Goal: Task Accomplishment & Management: Complete application form

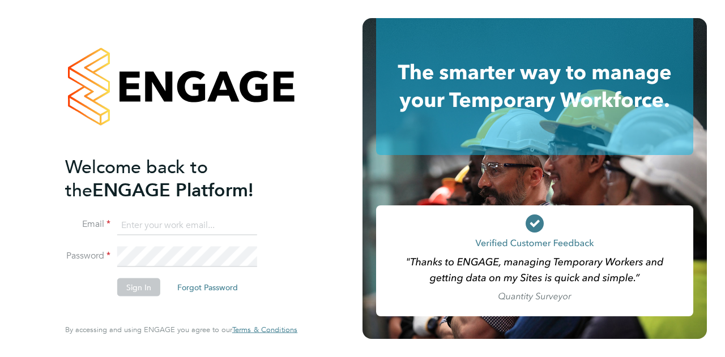
type input "[EMAIL_ADDRESS][DOMAIN_NAME]"
click at [144, 287] on button "Sign In" at bounding box center [138, 287] width 43 height 18
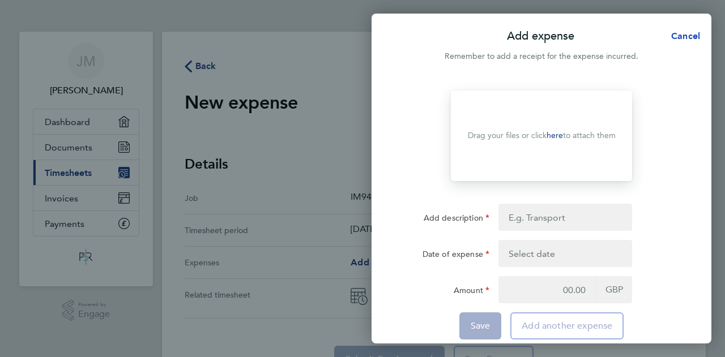
click at [681, 36] on span "Cancel" at bounding box center [684, 36] width 32 height 11
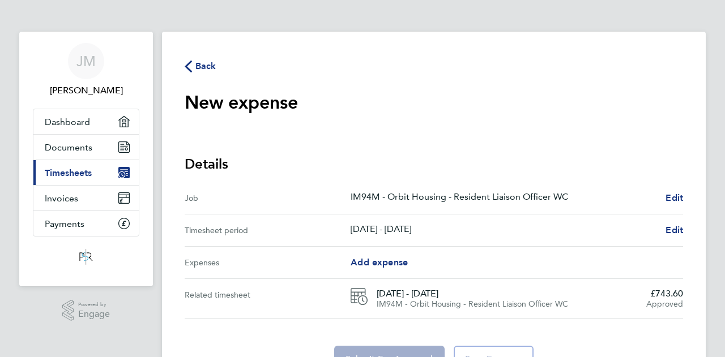
click at [190, 70] on icon "button" at bounding box center [188, 67] width 7 height 12
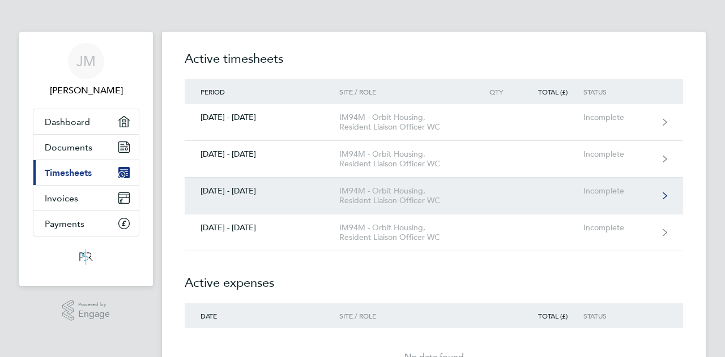
click at [367, 198] on div "IM94M - Orbit Housing, Resident Liaison Officer WC" at bounding box center [404, 195] width 130 height 19
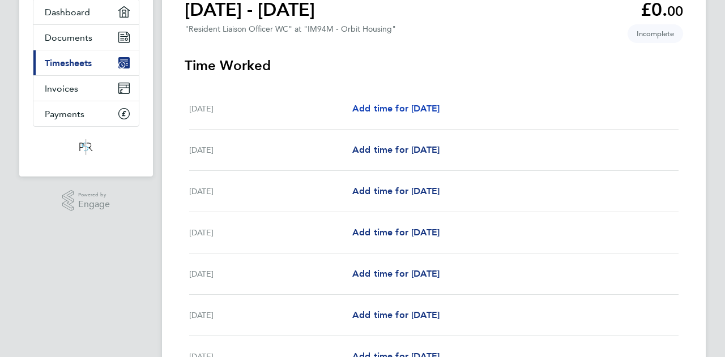
scroll to position [113, 0]
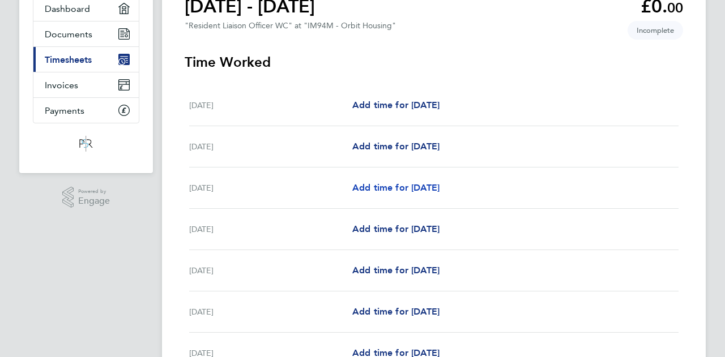
click at [433, 190] on span "Add time for [DATE]" at bounding box center [395, 187] width 87 height 11
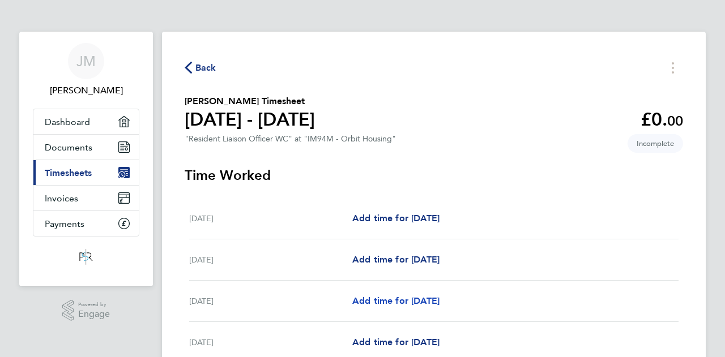
select select "30"
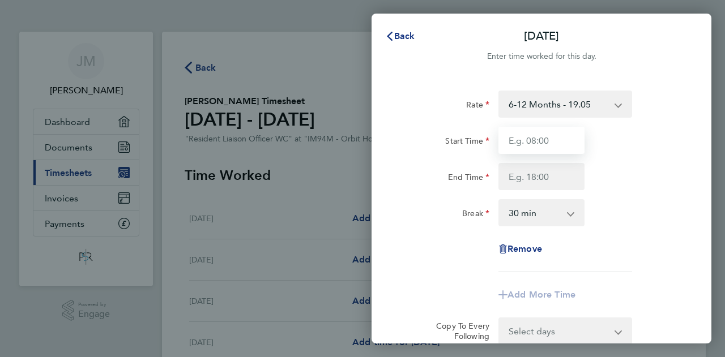
click at [544, 146] on input "Start Time" at bounding box center [541, 140] width 86 height 27
type input "08:00"
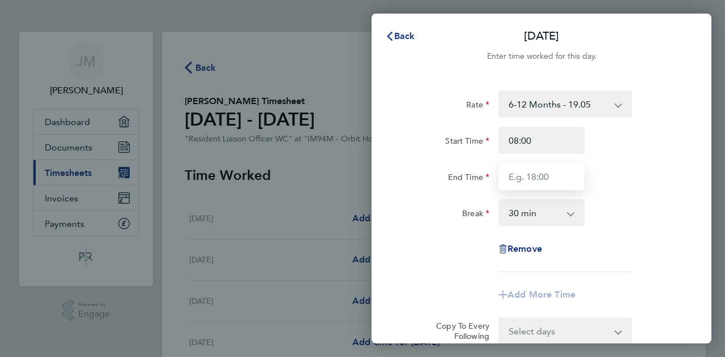
click at [552, 176] on input "End Time" at bounding box center [541, 176] width 86 height 27
type input "17:00"
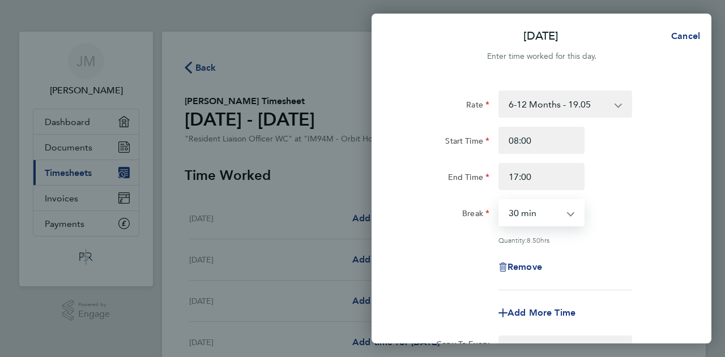
click at [553, 213] on select "0 min 15 min 30 min 45 min 60 min 75 min 90 min" at bounding box center [534, 212] width 70 height 25
select select "60"
click at [499, 200] on select "0 min 15 min 30 min 45 min 60 min 75 min 90 min" at bounding box center [534, 212] width 70 height 25
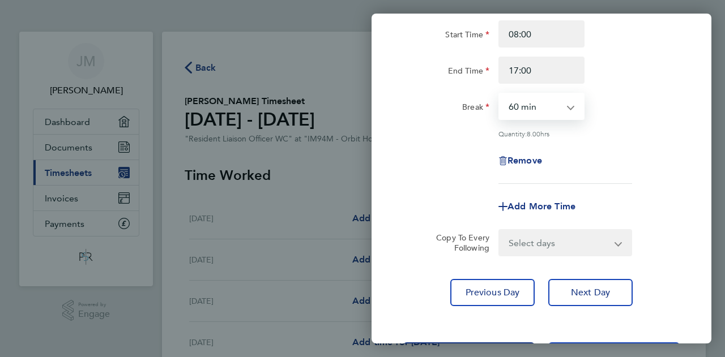
scroll to position [113, 0]
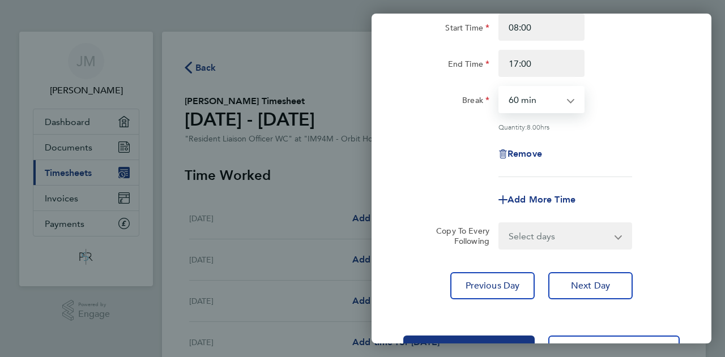
click at [553, 233] on select "Select days Day [DATE] [DATE] [DATE] [DATE]" at bounding box center [558, 236] width 119 height 25
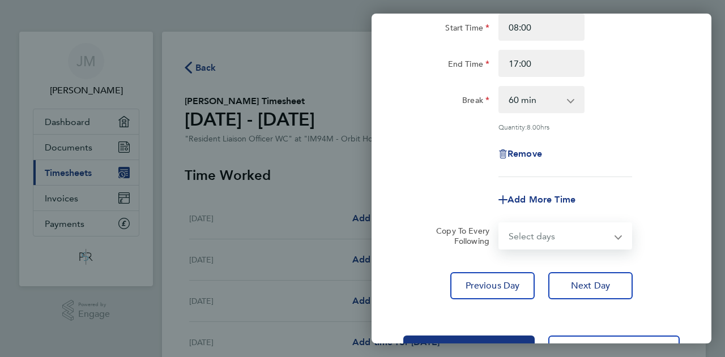
select select "TUE"
click at [499, 224] on select "Select days Day [DATE] [DATE] [DATE] [DATE]" at bounding box center [558, 236] width 119 height 25
select select "[DATE]"
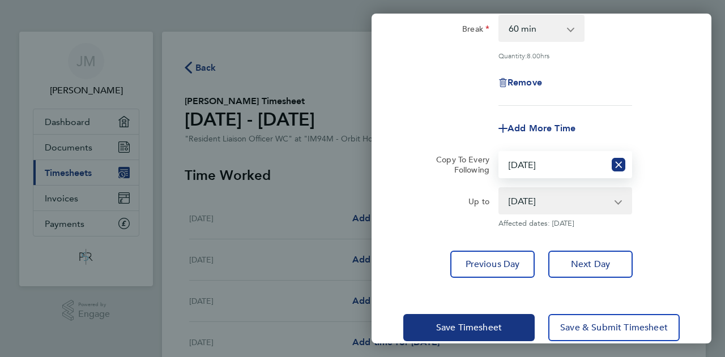
scroll to position [204, 0]
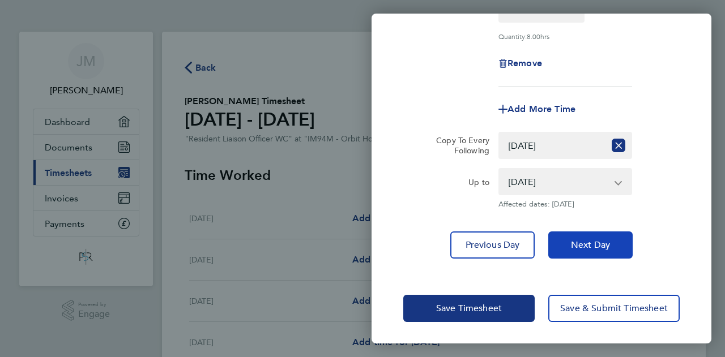
click at [581, 244] on span "Next Day" at bounding box center [590, 245] width 39 height 11
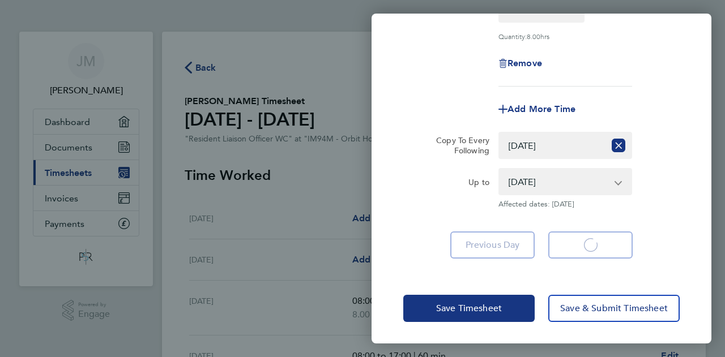
select select "60"
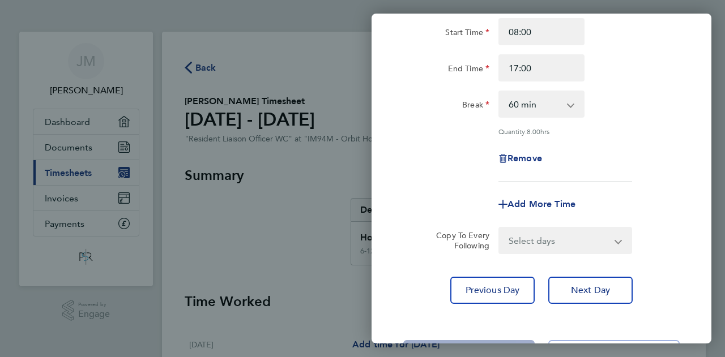
scroll to position [113, 0]
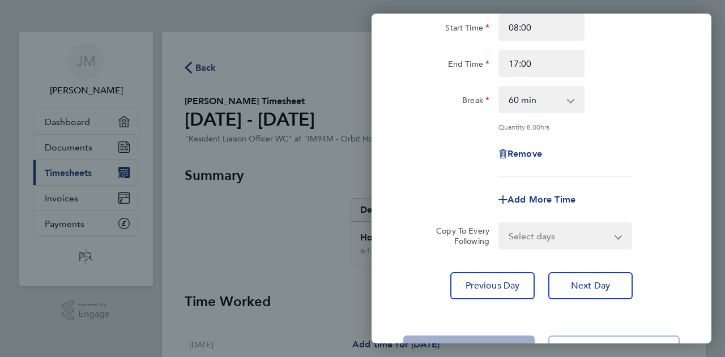
click at [573, 236] on select "Select days Day [DATE] [DATE] [DATE]" at bounding box center [558, 236] width 119 height 25
select select "WED"
click at [499, 224] on select "Select days Day [DATE] [DATE] [DATE]" at bounding box center [558, 236] width 119 height 25
select select "[DATE]"
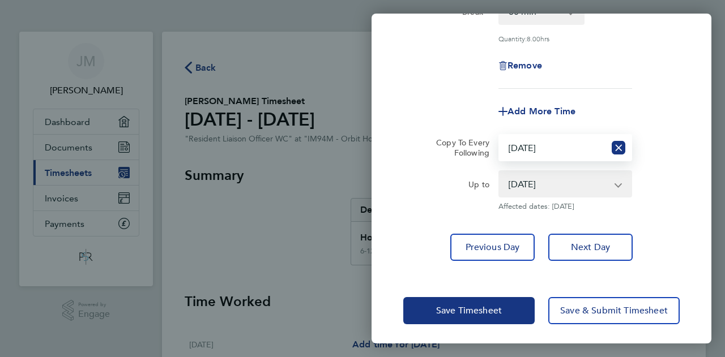
scroll to position [204, 0]
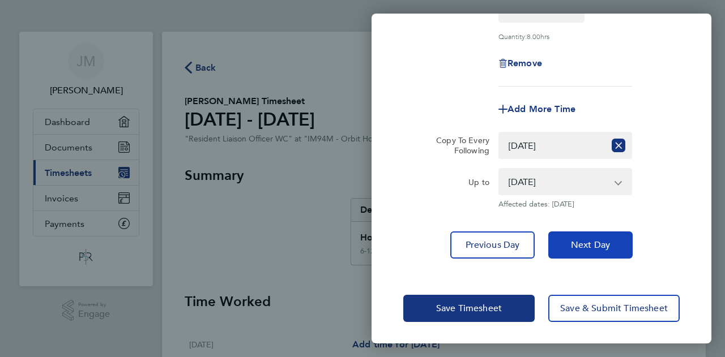
click at [582, 242] on span "Next Day" at bounding box center [590, 245] width 39 height 11
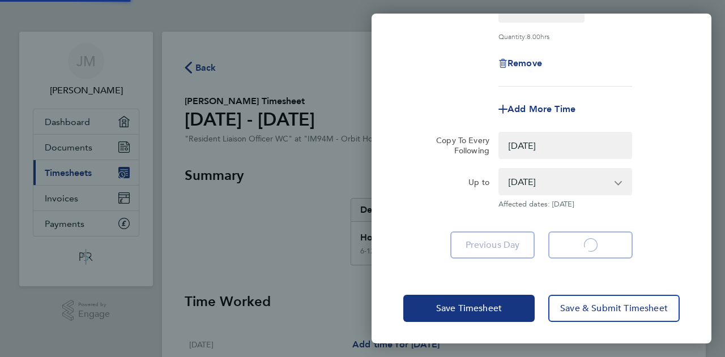
select select "0: null"
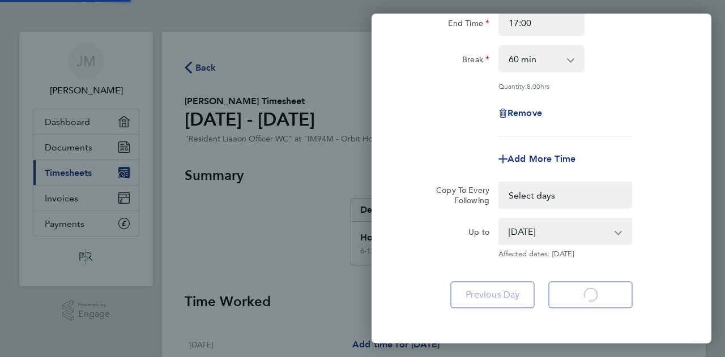
select select "60"
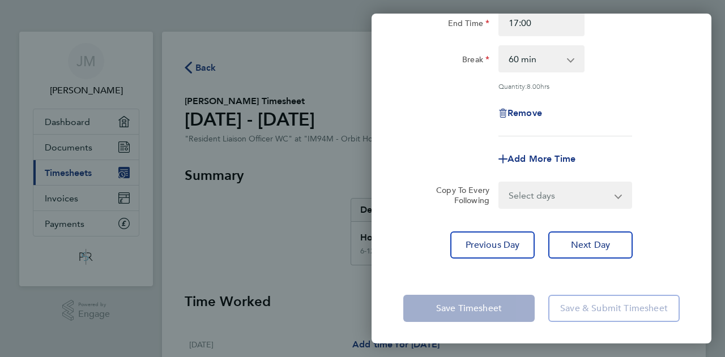
click at [562, 198] on select "Select days Day [DATE] [DATE]" at bounding box center [558, 195] width 119 height 25
select select "THU"
click at [499, 183] on select "Select days Day [DATE] [DATE]" at bounding box center [558, 195] width 119 height 25
select select "[DATE]"
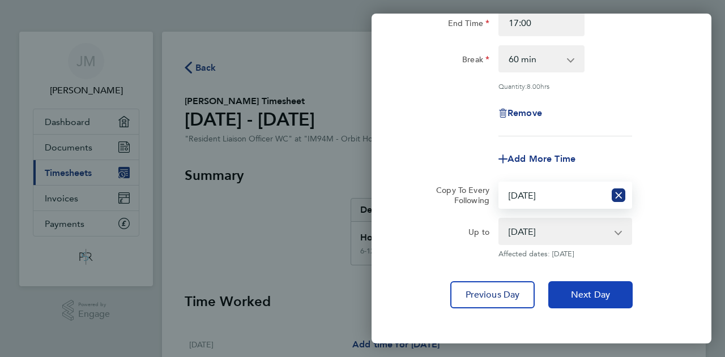
click at [586, 300] on button "Next Day" at bounding box center [590, 294] width 84 height 27
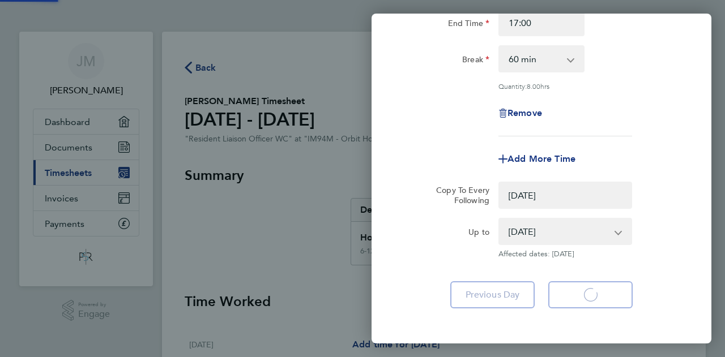
select select "0: null"
select select "60"
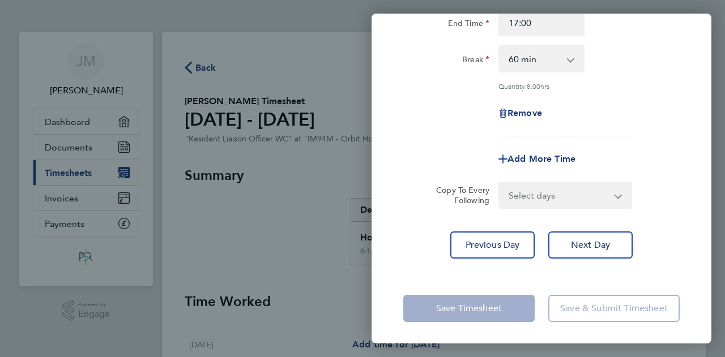
click at [561, 195] on select "Select days [DATE]" at bounding box center [558, 195] width 119 height 25
select select "FRI"
click at [499, 183] on select "Select days [DATE]" at bounding box center [558, 195] width 119 height 25
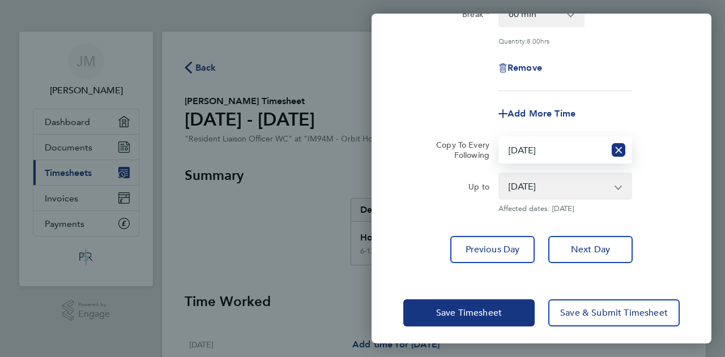
scroll to position [204, 0]
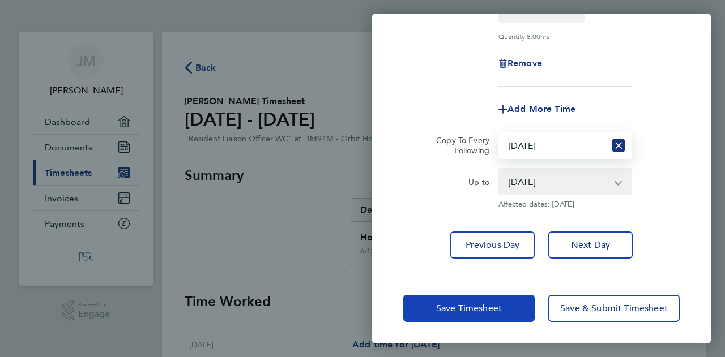
click at [505, 310] on button "Save Timesheet" at bounding box center [468, 308] width 131 height 27
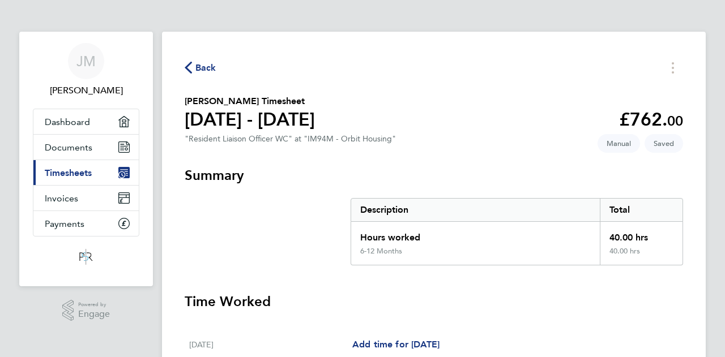
click at [188, 69] on icon "button" at bounding box center [188, 68] width 7 height 12
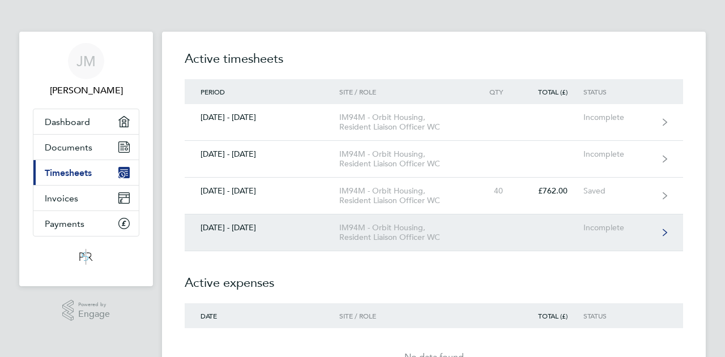
click at [592, 226] on div "Incomplete" at bounding box center [618, 228] width 70 height 10
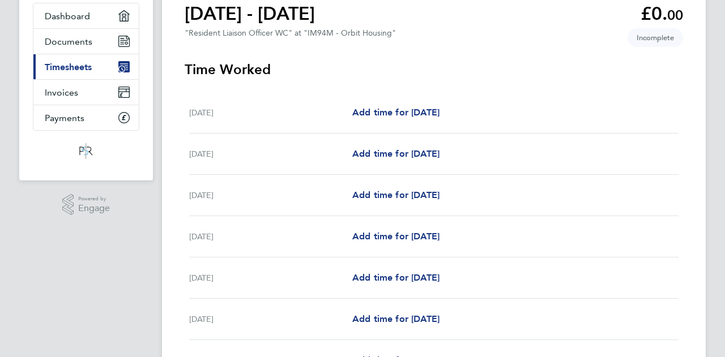
scroll to position [113, 0]
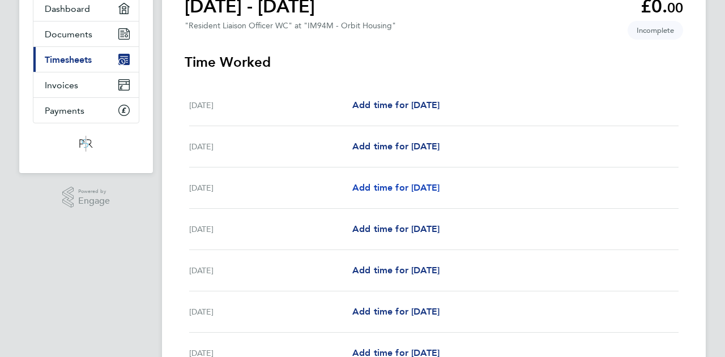
click at [413, 184] on span "Add time for [DATE]" at bounding box center [395, 187] width 87 height 11
select select "30"
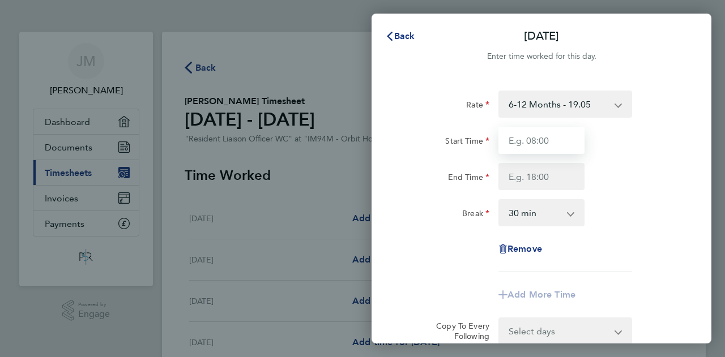
click at [533, 138] on input "Start Time" at bounding box center [541, 140] width 86 height 27
type input "08:00"
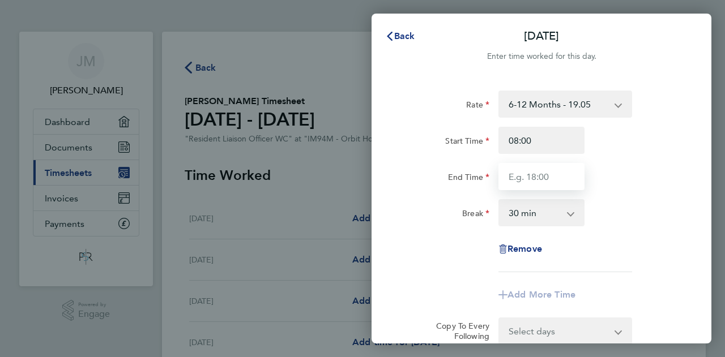
click at [542, 170] on input "End Time" at bounding box center [541, 176] width 86 height 27
type input "17:00"
click at [544, 214] on select "0 min 15 min 30 min 45 min 60 min 75 min 90 min" at bounding box center [534, 212] width 70 height 25
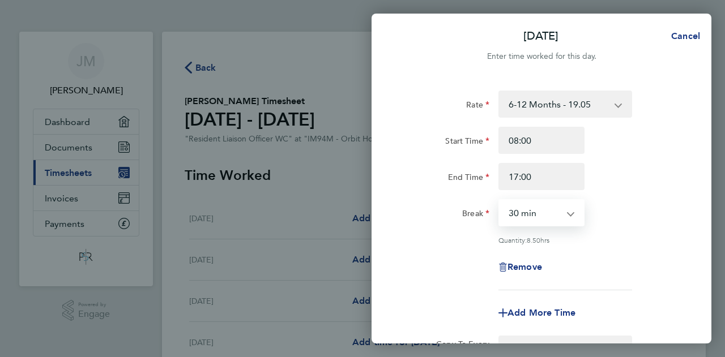
select select "60"
click at [499, 200] on select "0 min 15 min 30 min 45 min 60 min 75 min 90 min" at bounding box center [534, 212] width 70 height 25
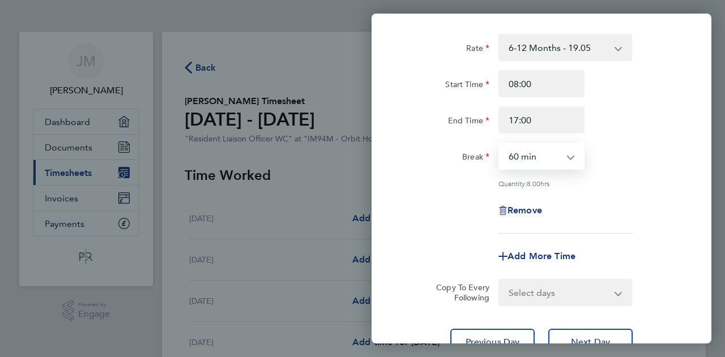
scroll to position [113, 0]
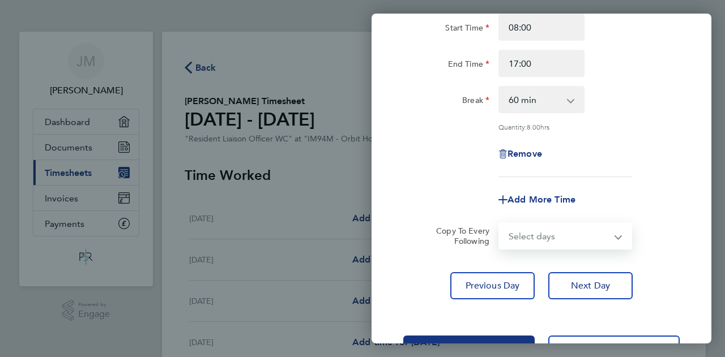
click at [552, 240] on select "Select days Day [DATE] [DATE] [DATE] [DATE]" at bounding box center [558, 236] width 119 height 25
select select "TUE"
click at [499, 224] on select "Select days Day [DATE] [DATE] [DATE] [DATE]" at bounding box center [558, 236] width 119 height 25
select select "[DATE]"
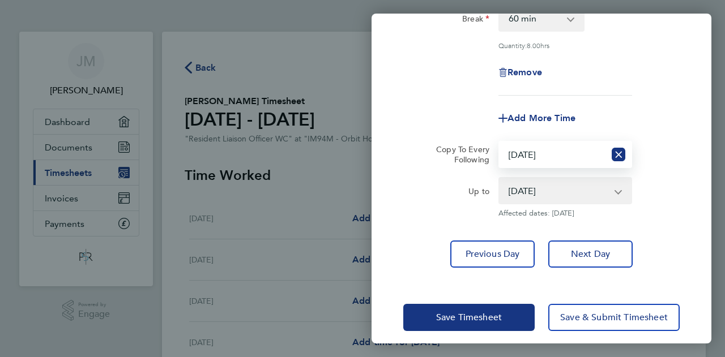
scroll to position [204, 0]
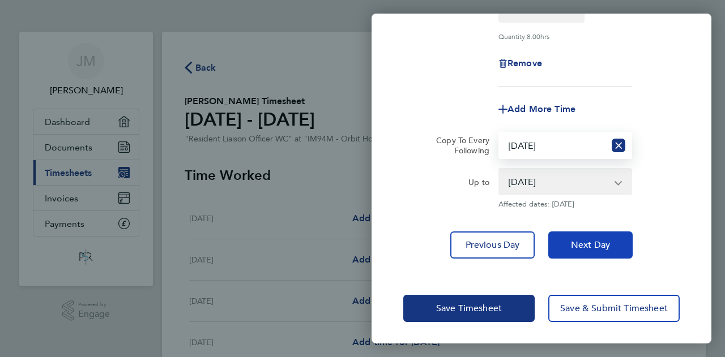
click at [601, 245] on span "Next Day" at bounding box center [590, 245] width 39 height 11
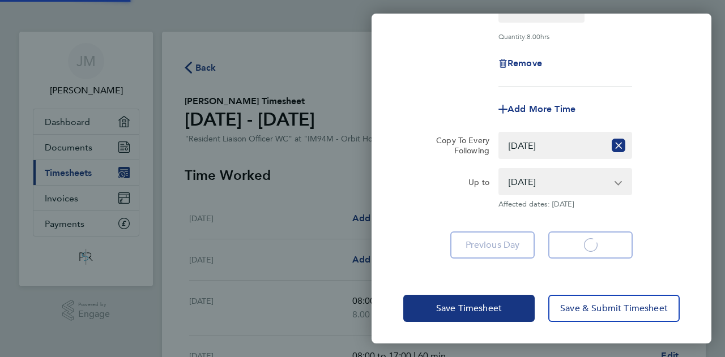
select select "60"
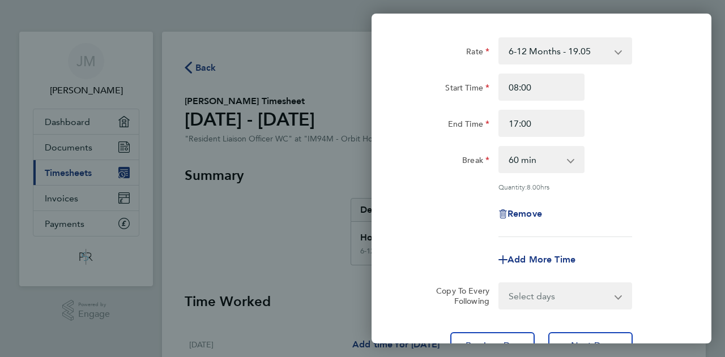
scroll to position [154, 0]
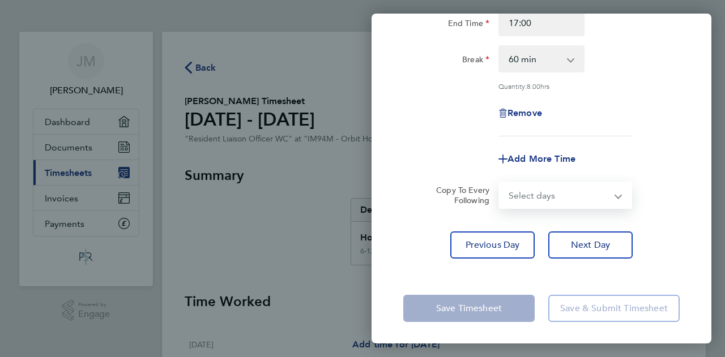
click at [579, 199] on select "Select days Day [DATE] [DATE] [DATE]" at bounding box center [558, 195] width 119 height 25
select select "WED"
click at [499, 183] on select "Select days Day [DATE] [DATE] [DATE]" at bounding box center [558, 195] width 119 height 25
select select "[DATE]"
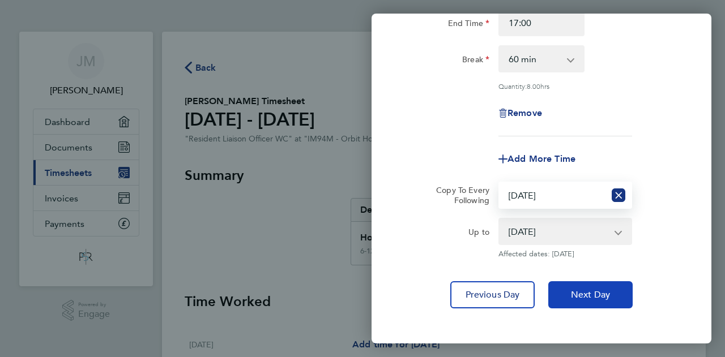
click at [576, 295] on span "Next Day" at bounding box center [590, 294] width 39 height 11
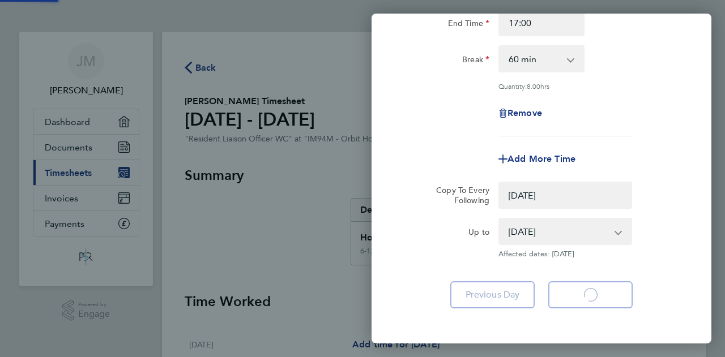
select select "0: null"
select select "60"
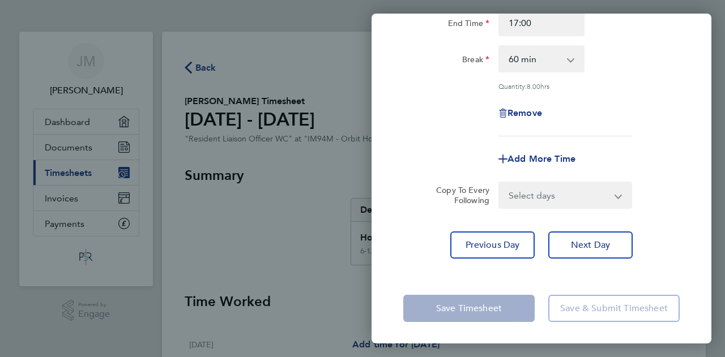
click at [562, 199] on select "Select days Day [DATE] [DATE]" at bounding box center [558, 195] width 119 height 25
select select "THU"
click at [499, 183] on select "Select days Day [DATE] [DATE]" at bounding box center [558, 195] width 119 height 25
select select "[DATE]"
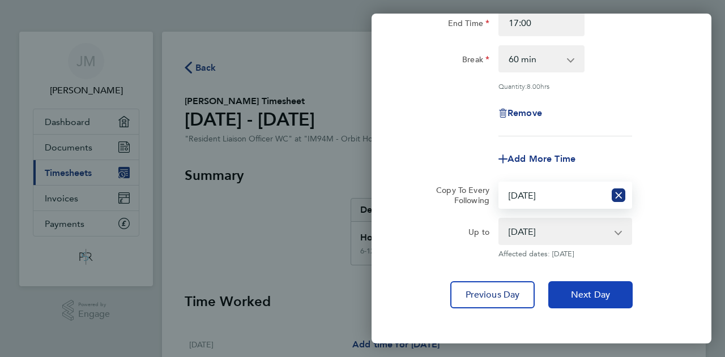
click at [576, 294] on span "Next Day" at bounding box center [590, 294] width 39 height 11
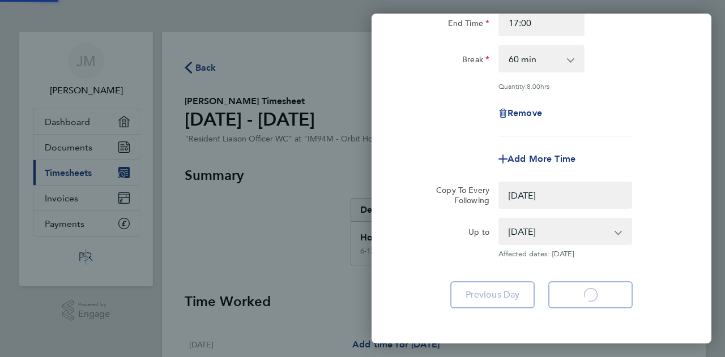
select select "0: null"
select select "60"
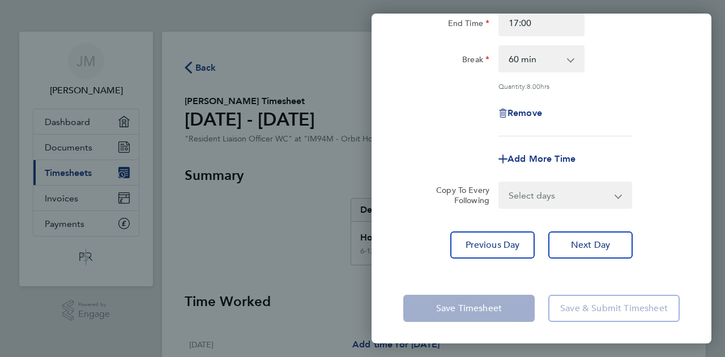
click at [551, 192] on select "Select days [DATE]" at bounding box center [558, 195] width 119 height 25
select select "FRI"
click at [499, 183] on select "Select days [DATE]" at bounding box center [558, 195] width 119 height 25
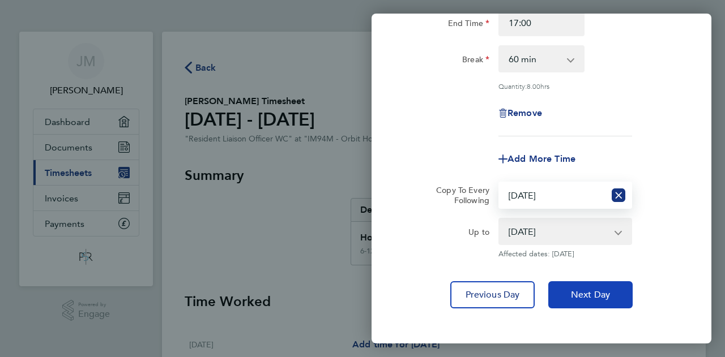
click at [579, 283] on button "Next Day" at bounding box center [590, 294] width 84 height 27
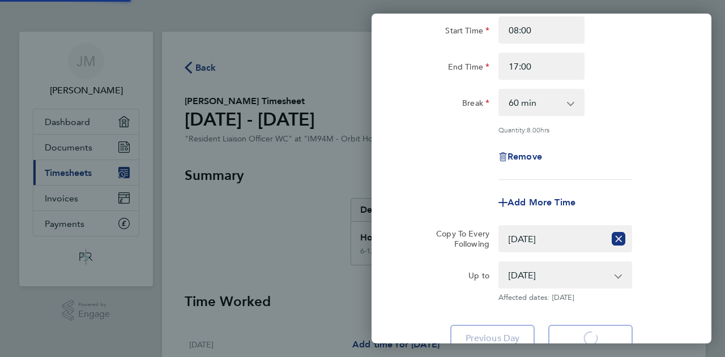
scroll to position [26, 0]
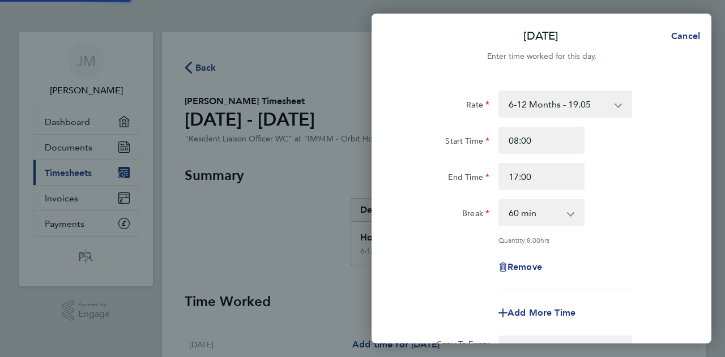
select select "60"
click at [398, 40] on span "Back" at bounding box center [404, 36] width 21 height 11
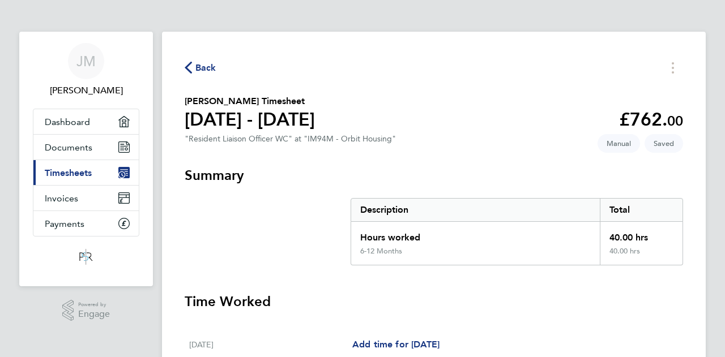
click at [189, 67] on icon "button" at bounding box center [188, 68] width 7 height 12
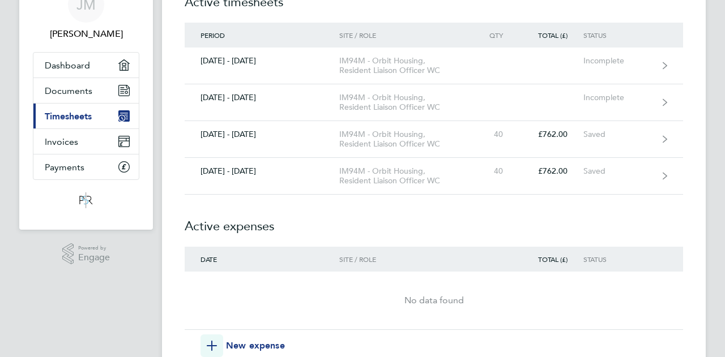
scroll to position [170, 0]
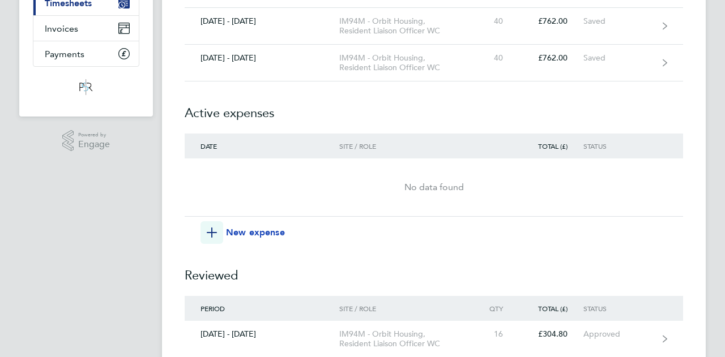
click at [250, 235] on span "New expense" at bounding box center [255, 233] width 59 height 14
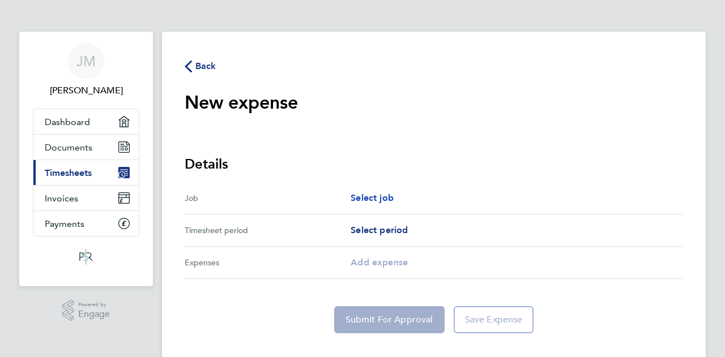
click at [384, 201] on span "Select job" at bounding box center [372, 198] width 43 height 11
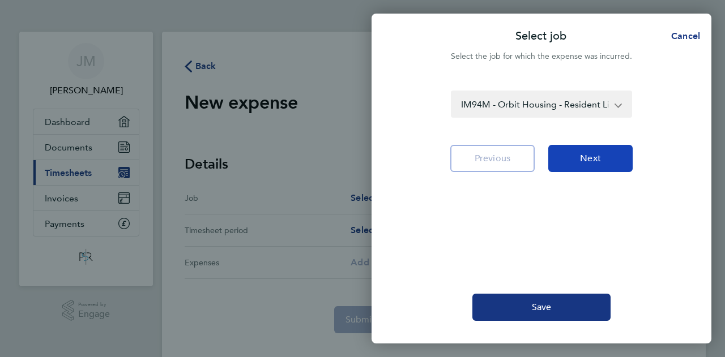
click at [623, 157] on button "Next" at bounding box center [590, 158] width 84 height 27
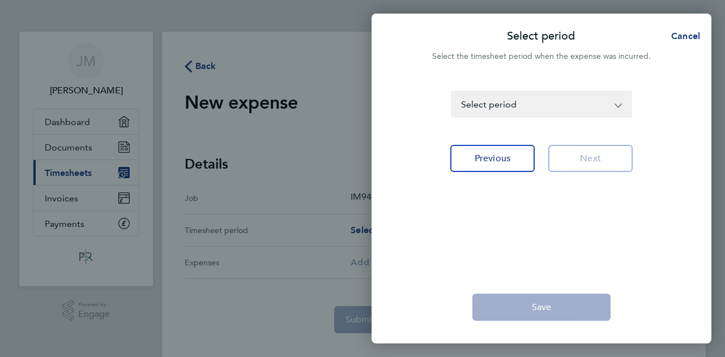
click at [625, 106] on app-icon-cross-button at bounding box center [624, 104] width 14 height 25
click at [618, 104] on app-icon-cross-button at bounding box center [624, 104] width 14 height 25
click at [617, 104] on app-icon-cross-button at bounding box center [624, 104] width 14 height 25
click at [492, 112] on select "[DATE] - [DATE] [DATE] - [DATE] [DATE] - [DATE] [DATE] - [DATE] [DATE] - [DATE]…" at bounding box center [534, 104] width 165 height 25
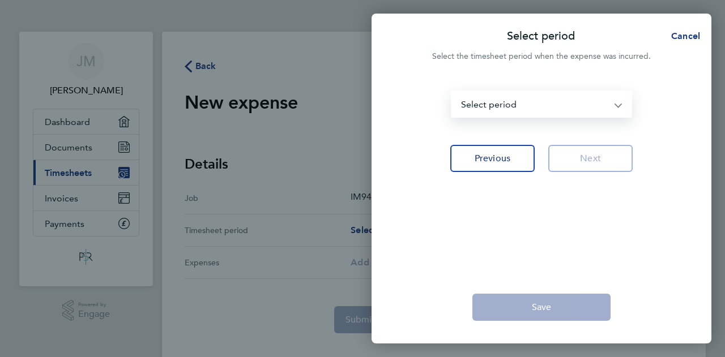
click at [492, 112] on select "[DATE] - [DATE] [DATE] - [DATE] [DATE] - [DATE] [DATE] - [DATE] [DATE] - [DATE]…" at bounding box center [534, 104] width 165 height 25
select select "58: Object"
click at [452, 92] on select "[DATE] - [DATE] [DATE] - [DATE] [DATE] - [DATE] [DATE] - [DATE] [DATE] - [DATE]…" at bounding box center [534, 104] width 165 height 25
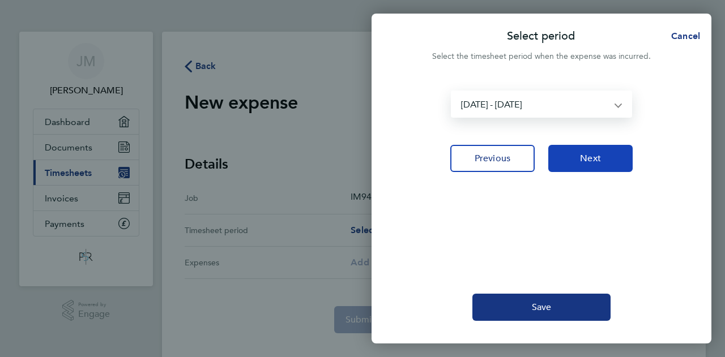
click at [593, 156] on span "Next" at bounding box center [590, 158] width 21 height 11
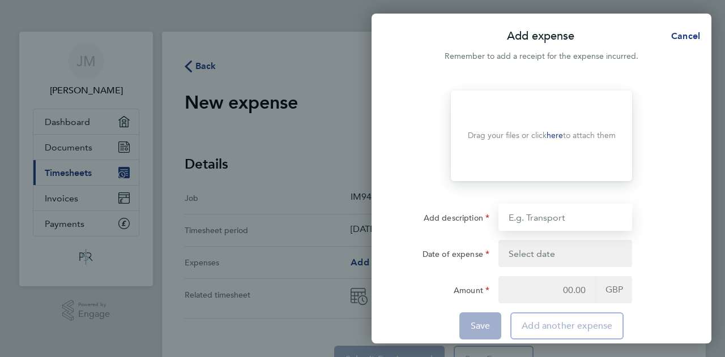
click at [561, 219] on input "Add description" at bounding box center [565, 217] width 134 height 27
type input "4th WK Sept Mileage"
click at [538, 254] on button "button" at bounding box center [565, 253] width 134 height 27
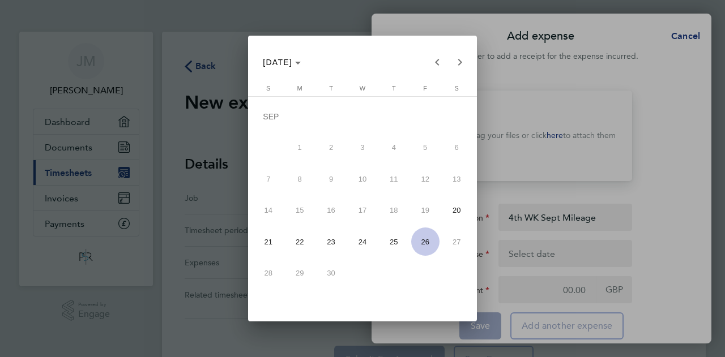
click at [429, 237] on span "26" at bounding box center [425, 242] width 28 height 28
type input "[DATE]"
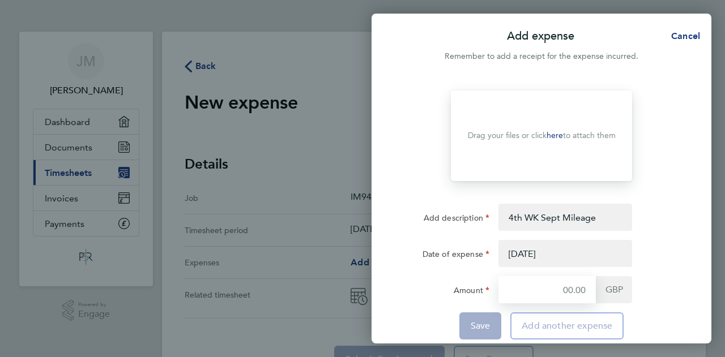
click at [565, 290] on input "Amount" at bounding box center [546, 289] width 97 height 27
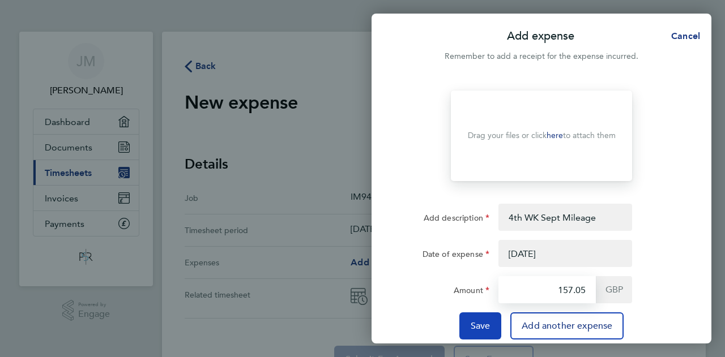
type input "157.05"
click at [484, 328] on span "Save" at bounding box center [481, 326] width 20 height 11
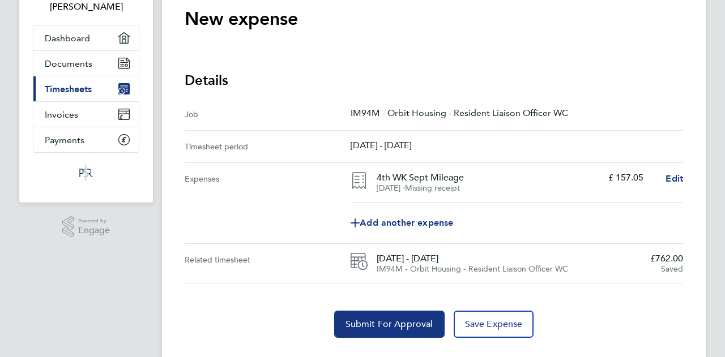
scroll to position [109, 0]
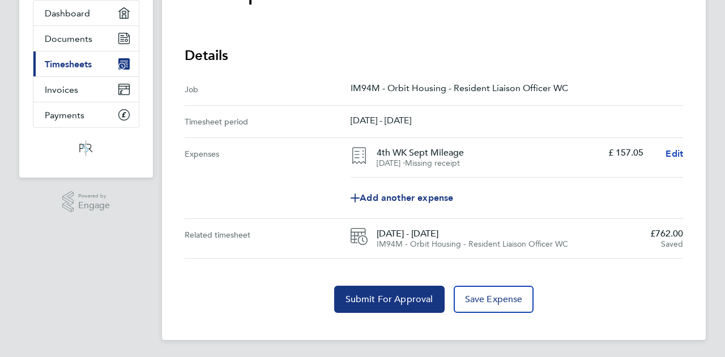
click at [682, 151] on span "Edit" at bounding box center [674, 153] width 18 height 11
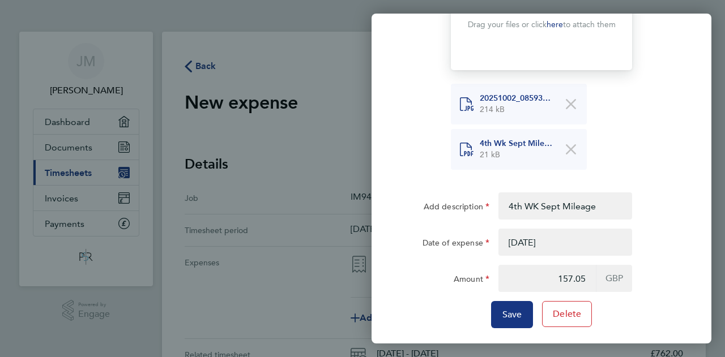
scroll to position [118, 0]
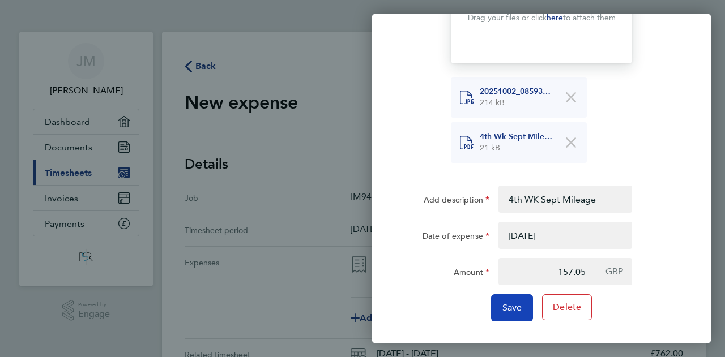
click at [515, 306] on span "Save" at bounding box center [512, 307] width 20 height 11
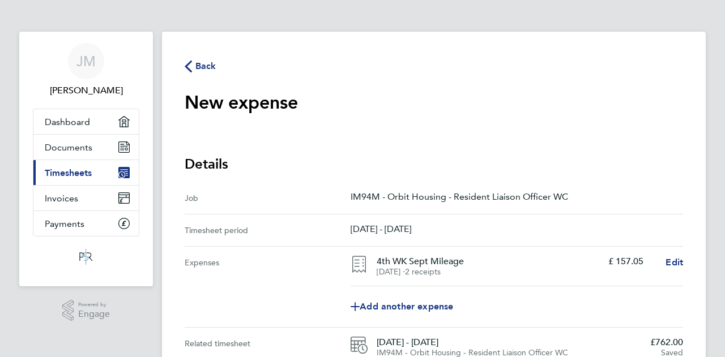
scroll to position [57, 0]
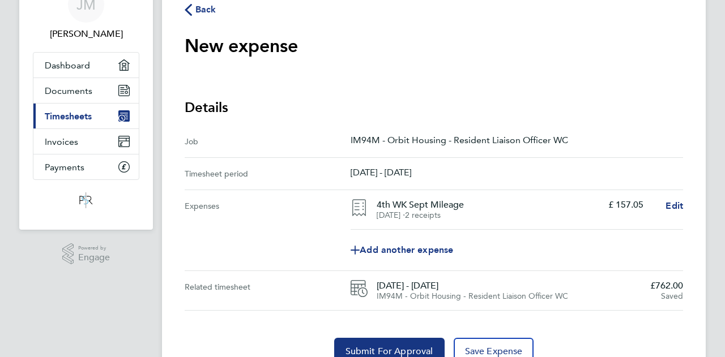
click at [193, 14] on button "Back" at bounding box center [201, 9] width 32 height 14
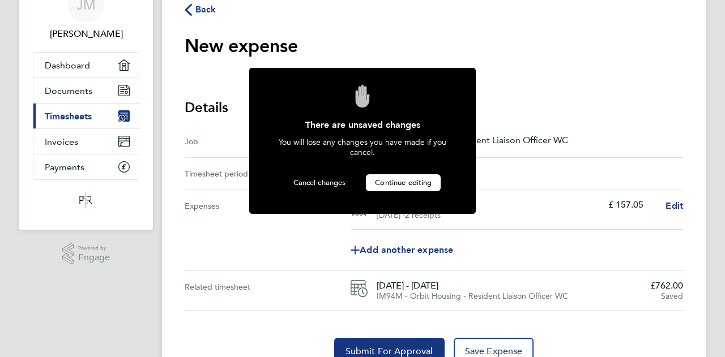
click at [425, 183] on span "Continue editing" at bounding box center [403, 183] width 57 height 10
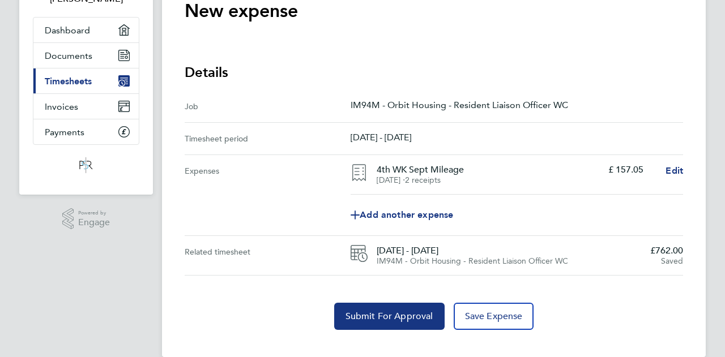
scroll to position [109, 0]
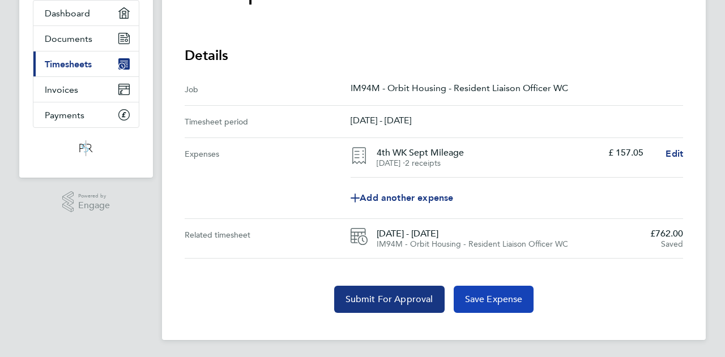
click at [486, 303] on span "Save Expense" at bounding box center [494, 299] width 58 height 11
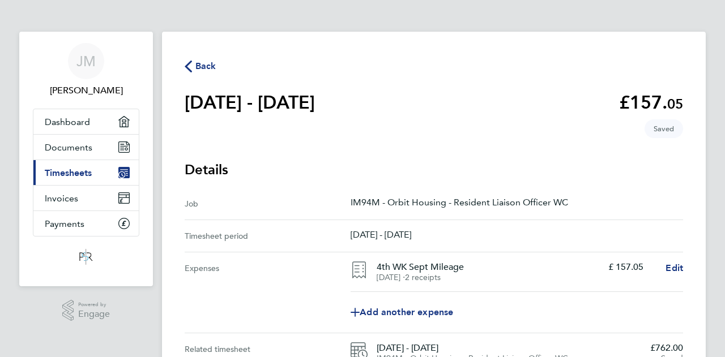
click at [191, 69] on icon "button" at bounding box center [188, 67] width 7 height 12
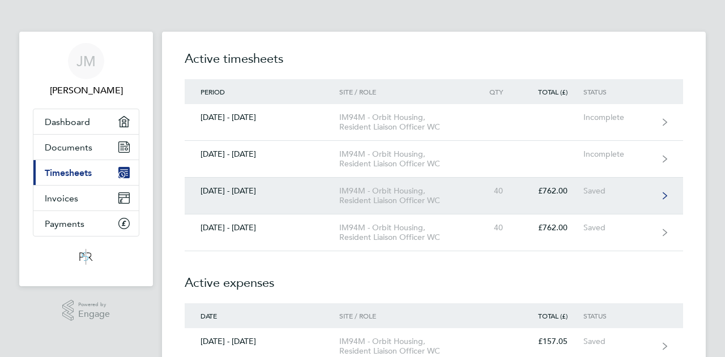
click at [665, 195] on icon at bounding box center [665, 196] width 5 height 8
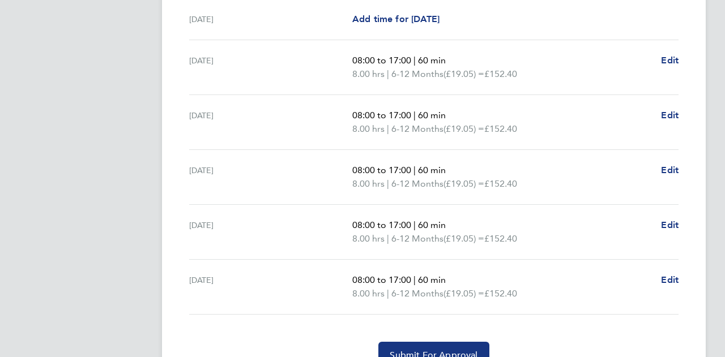
scroll to position [422, 0]
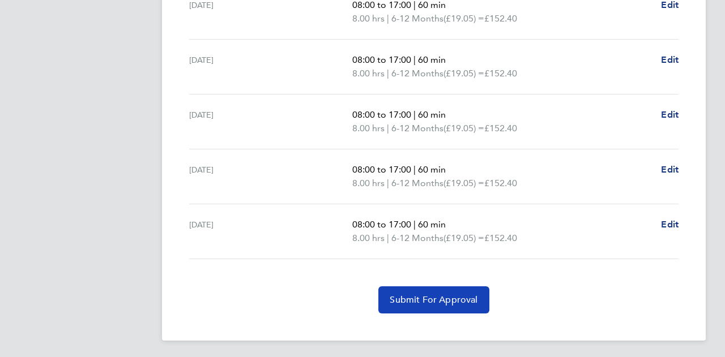
click at [409, 294] on span "Submit For Approval" at bounding box center [434, 299] width 88 height 11
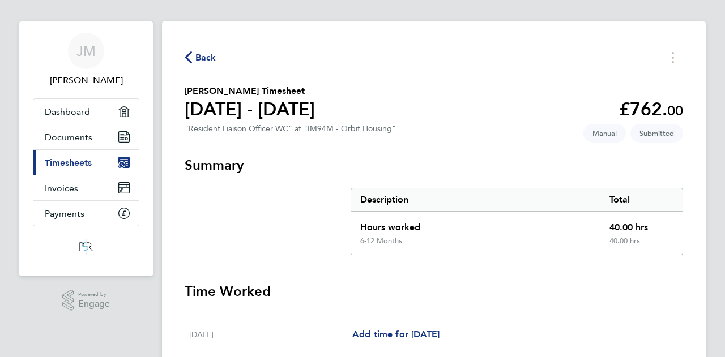
scroll to position [0, 0]
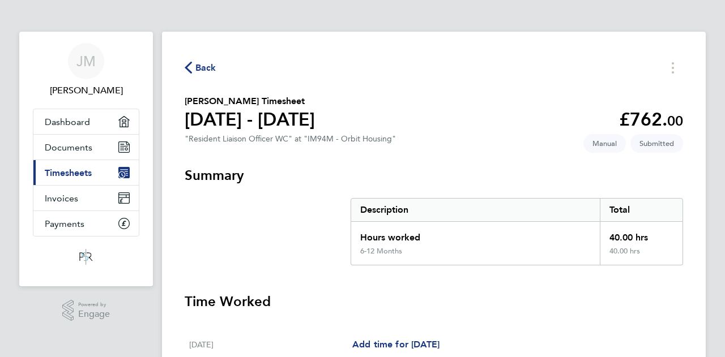
click at [189, 69] on icon "button" at bounding box center [188, 68] width 7 height 12
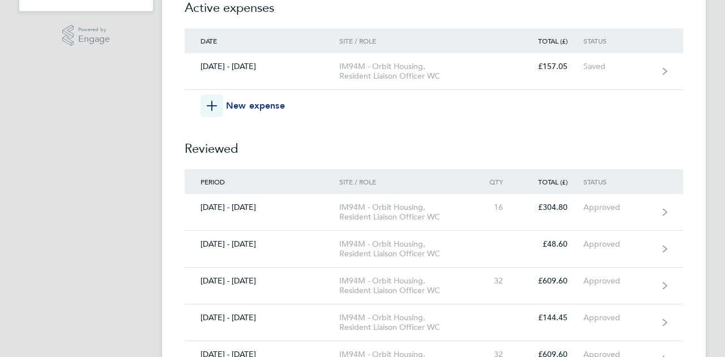
scroll to position [283, 0]
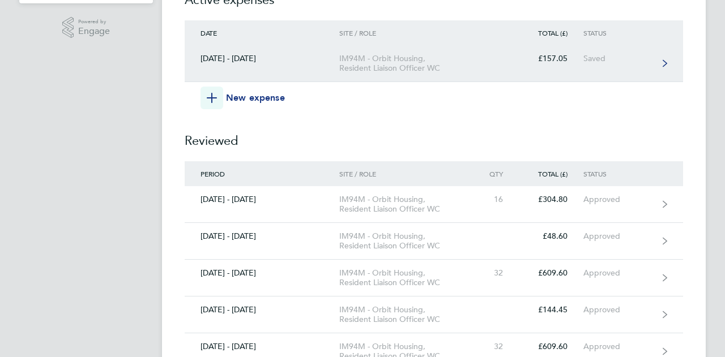
click at [661, 63] on link "[DATE] - [DATE] IM94M - Orbit Housing, Resident Liaison Officer WC £157.05 Saved" at bounding box center [434, 63] width 498 height 37
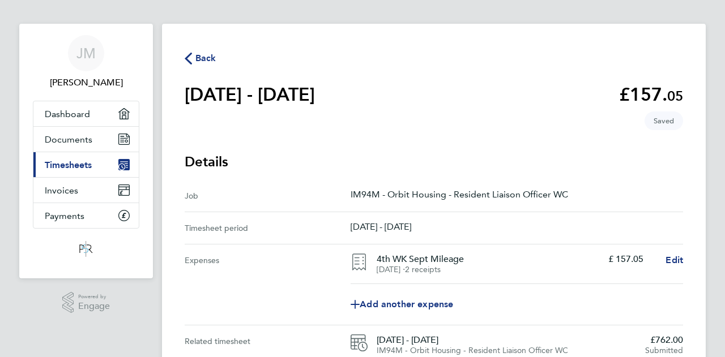
scroll to position [114, 0]
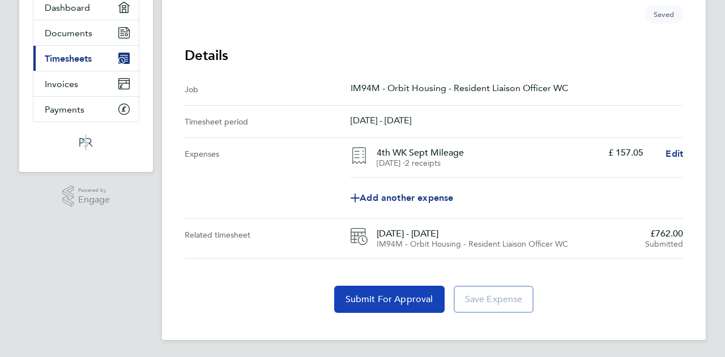
click at [409, 298] on span "Submit For Approval" at bounding box center [389, 299] width 88 height 11
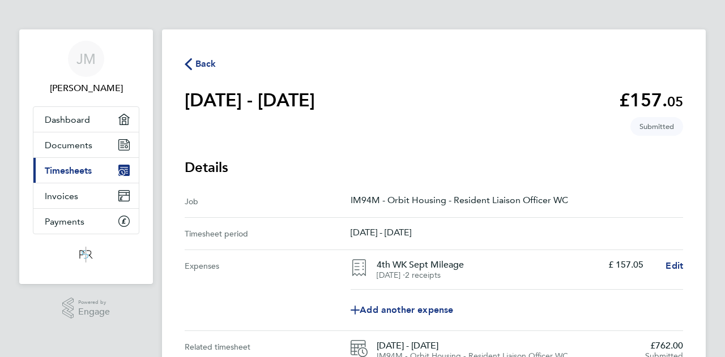
scroll to position [0, 0]
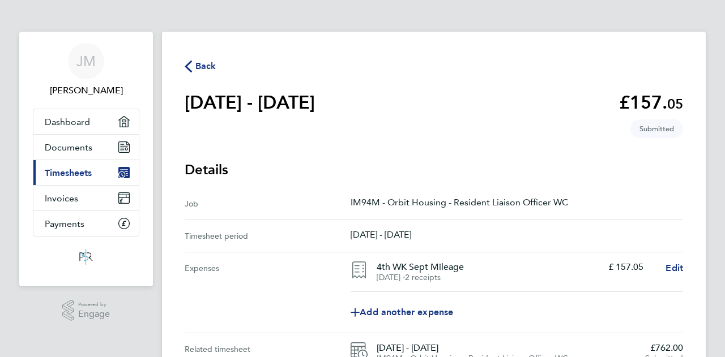
click at [188, 64] on icon "button" at bounding box center [188, 67] width 7 height 12
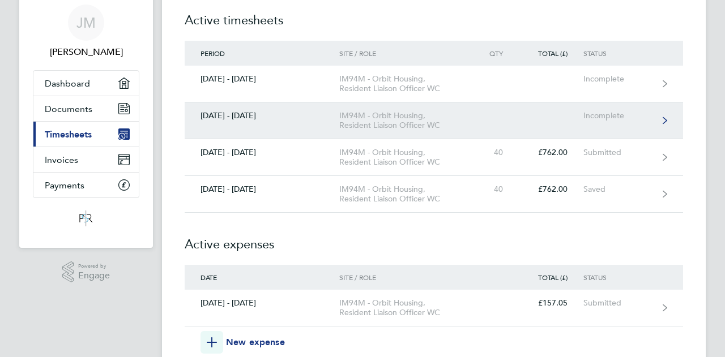
scroll to position [57, 0]
